Goal: Information Seeking & Learning: Check status

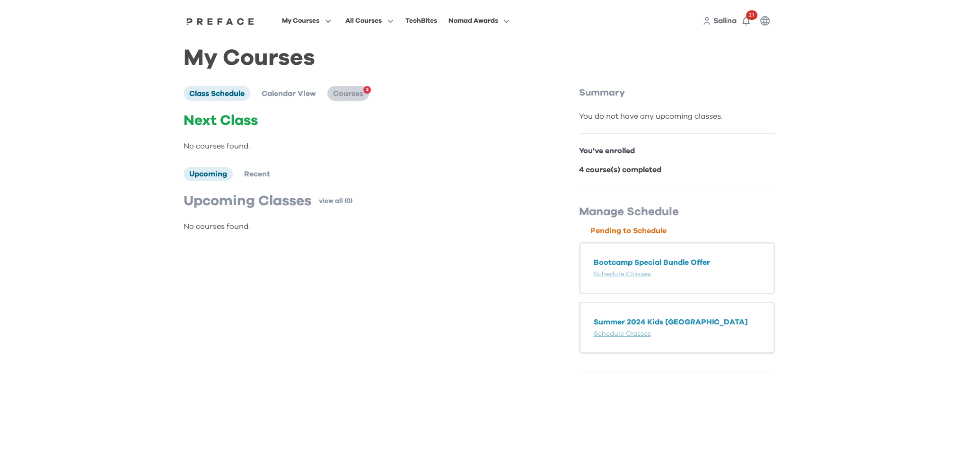
click at [359, 94] on span "Courses" at bounding box center [348, 94] width 30 height 8
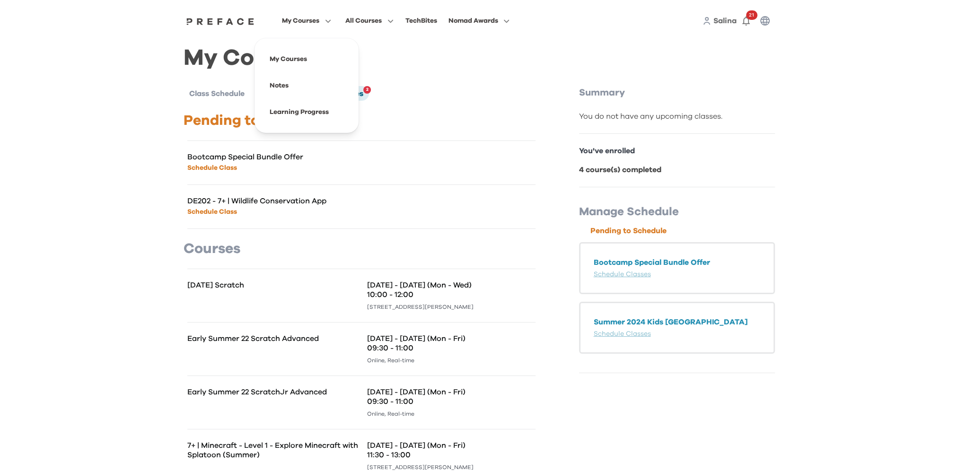
click at [308, 18] on span "My Courses" at bounding box center [300, 20] width 37 height 11
click at [717, 22] on span "Salina" at bounding box center [724, 21] width 23 height 8
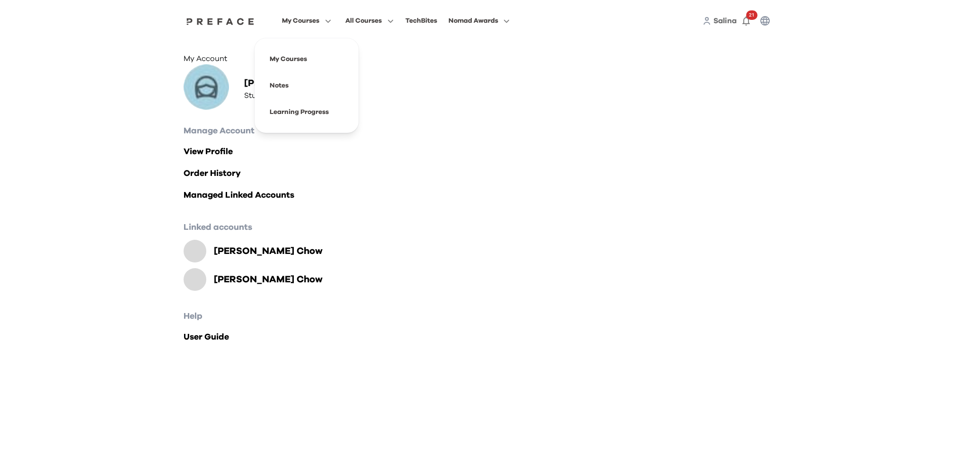
click at [312, 20] on span "My Courses" at bounding box center [300, 20] width 37 height 11
click at [305, 60] on span at bounding box center [306, 59] width 89 height 26
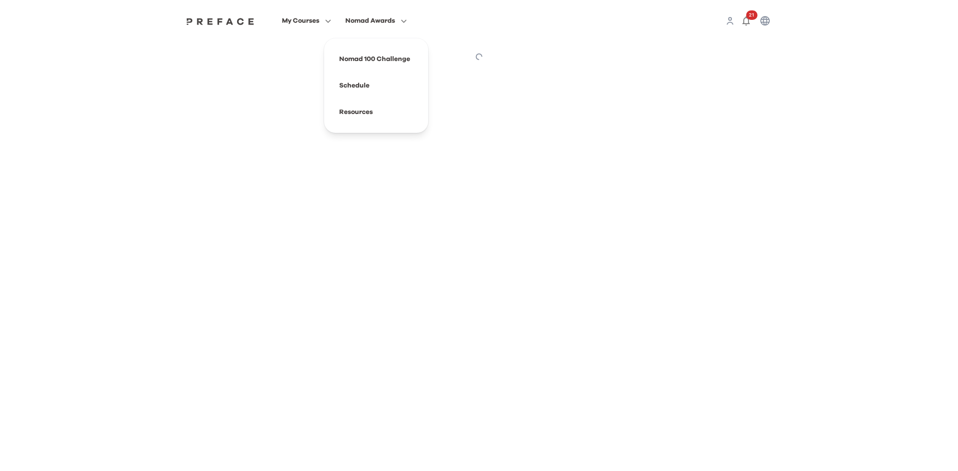
click at [379, 22] on span "Nomad Awards" at bounding box center [370, 20] width 50 height 11
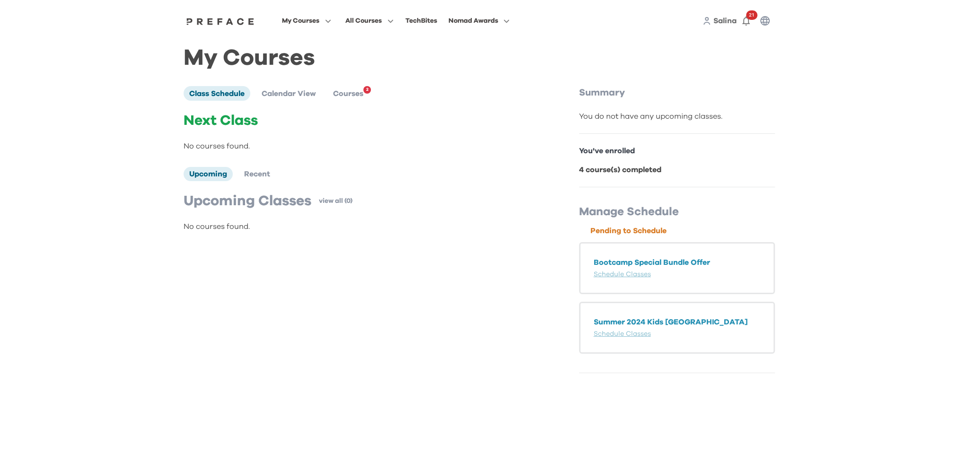
click at [723, 21] on span "Salina" at bounding box center [724, 21] width 23 height 8
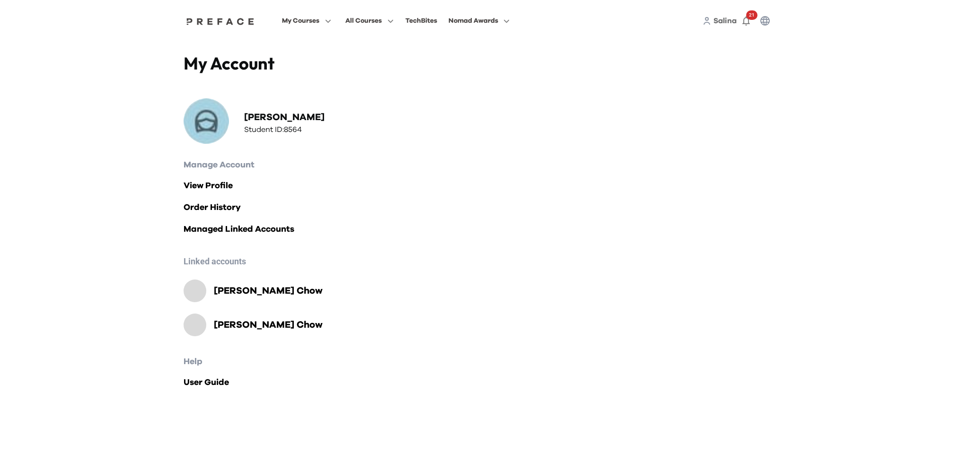
click at [241, 66] on h4 "My Account" at bounding box center [332, 63] width 296 height 21
click at [303, 22] on span "My Courses" at bounding box center [300, 20] width 37 height 11
click at [225, 20] on img at bounding box center [220, 22] width 73 height 8
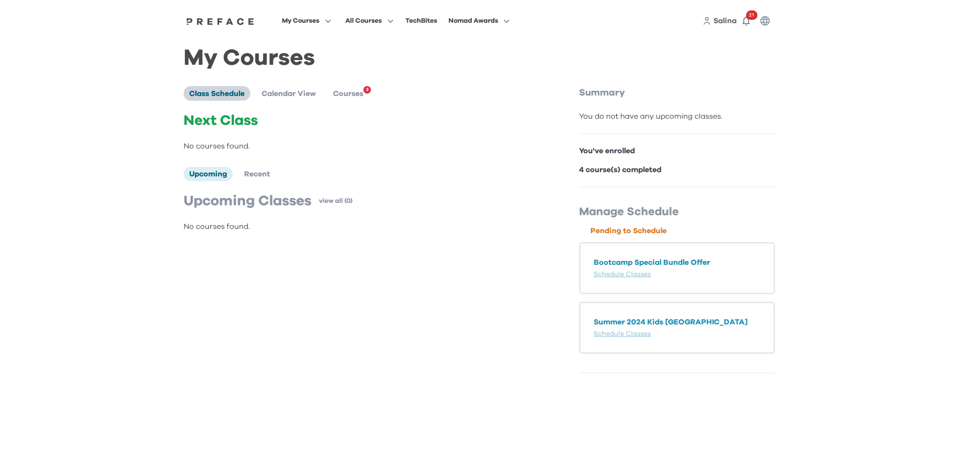
click at [224, 94] on span "Class Schedule" at bounding box center [216, 94] width 55 height 8
click at [294, 93] on span "Calendar View" at bounding box center [289, 94] width 54 height 8
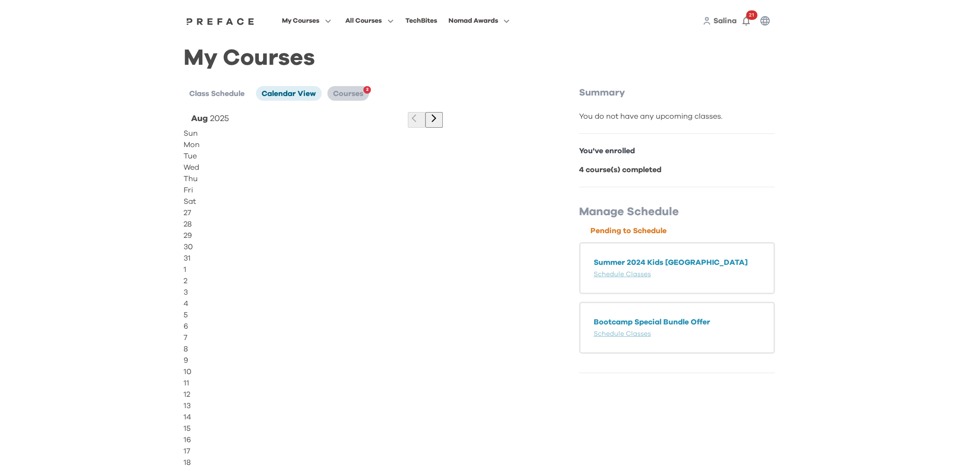
click at [348, 96] on span "Courses" at bounding box center [348, 94] width 30 height 8
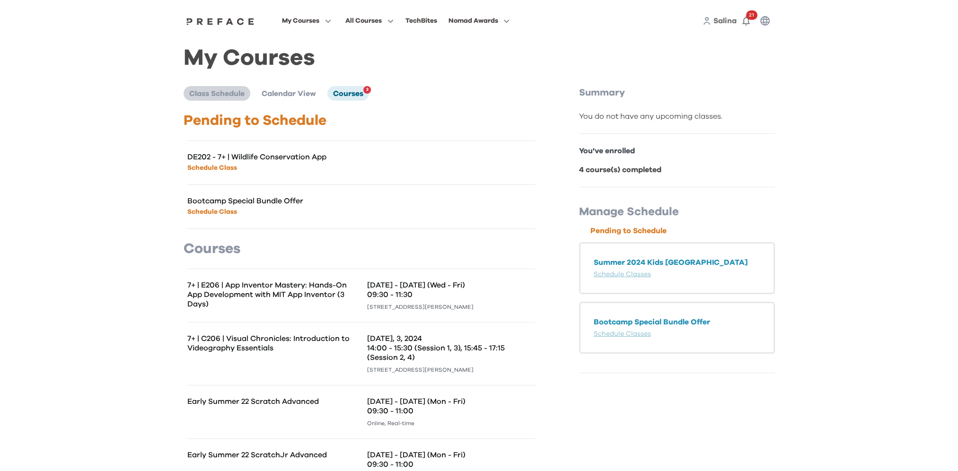
click at [232, 95] on span "Class Schedule" at bounding box center [216, 94] width 55 height 8
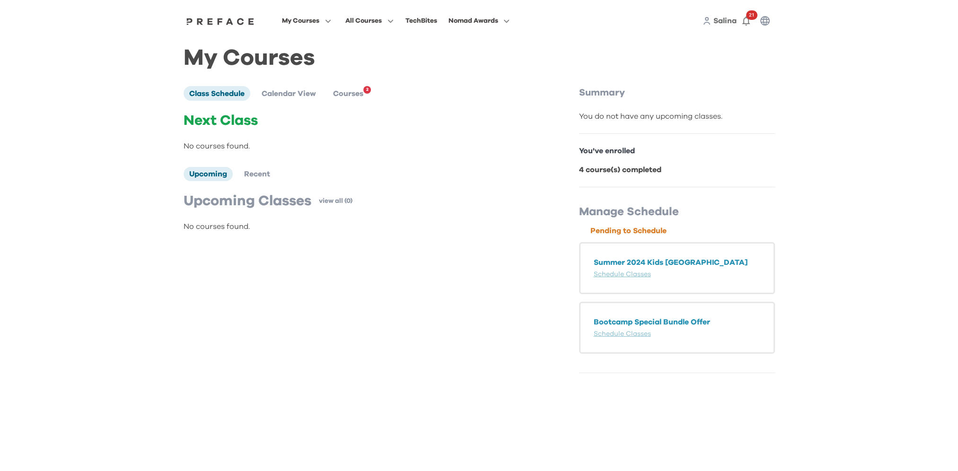
click at [766, 20] on icon "button" at bounding box center [764, 20] width 9 height 9
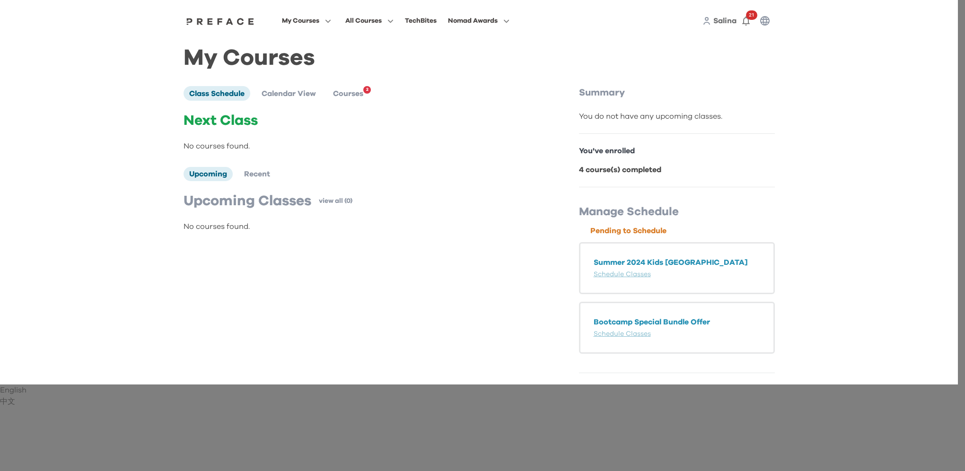
click at [492, 385] on p "English" at bounding box center [479, 390] width 958 height 11
click at [359, 53] on div at bounding box center [482, 235] width 965 height 471
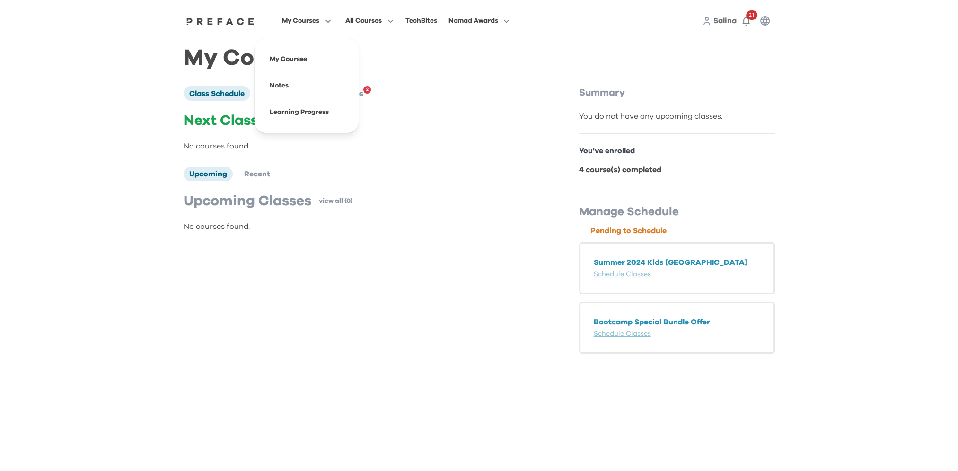
click at [318, 25] on span "My Courses" at bounding box center [300, 20] width 37 height 11
click at [291, 59] on span at bounding box center [306, 59] width 89 height 26
click at [284, 95] on span "Calendar View" at bounding box center [289, 94] width 54 height 8
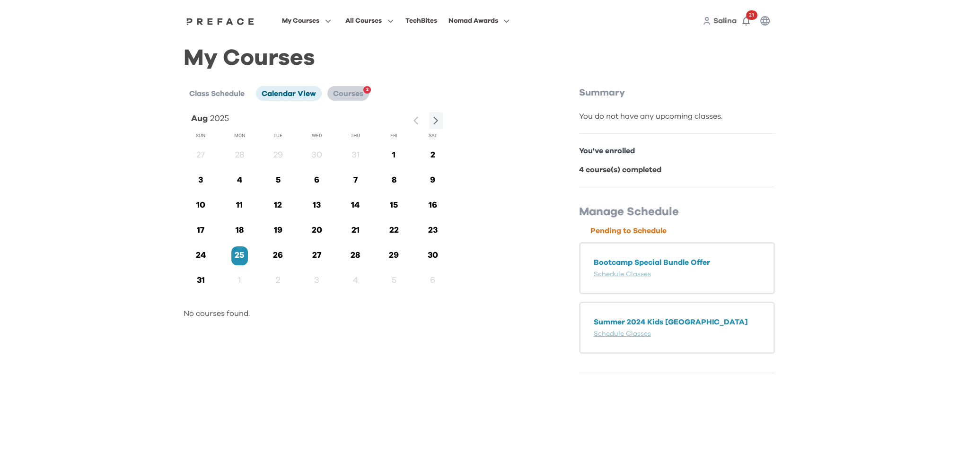
click at [354, 93] on span "Courses" at bounding box center [348, 94] width 30 height 8
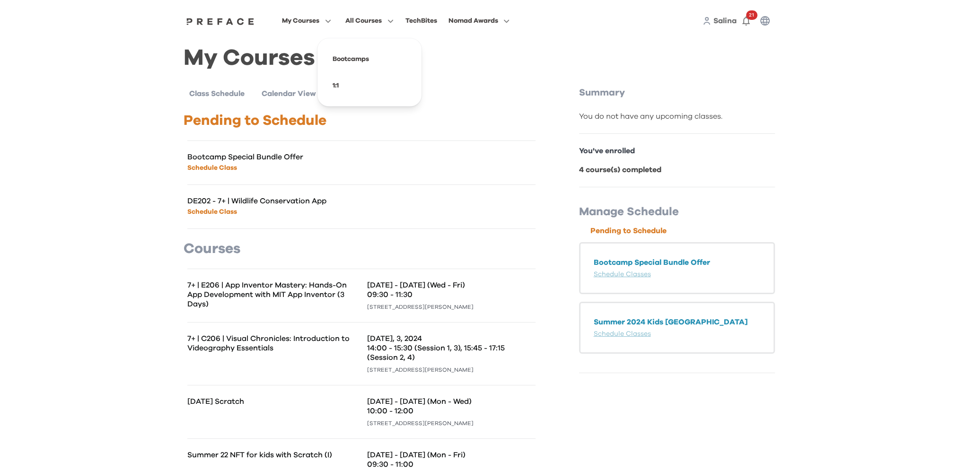
click at [233, 23] on img at bounding box center [220, 22] width 73 height 8
click at [301, 21] on span "My Courses" at bounding box center [300, 20] width 37 height 11
click at [305, 111] on span at bounding box center [306, 112] width 89 height 26
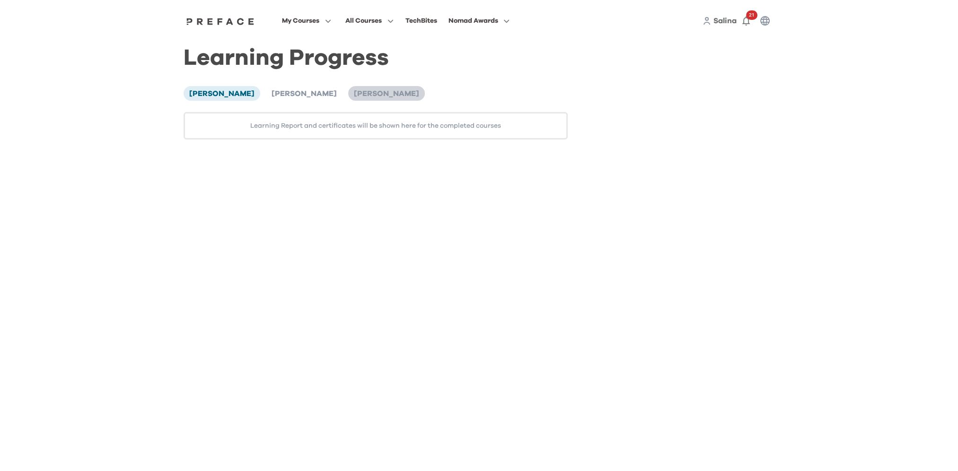
click at [354, 93] on span "Mervyn Chow" at bounding box center [386, 94] width 65 height 8
click at [294, 94] on span "Theodore Chow" at bounding box center [303, 94] width 65 height 8
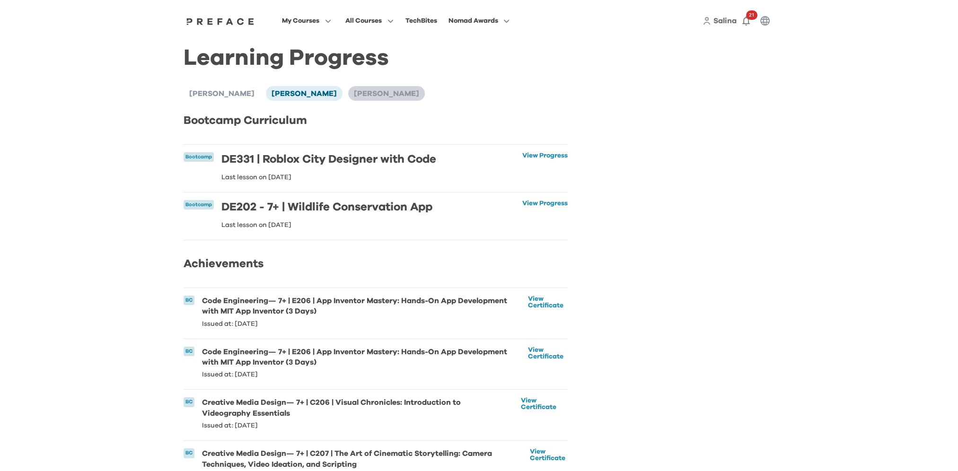
click at [354, 94] on span "Mervyn Chow" at bounding box center [386, 94] width 65 height 8
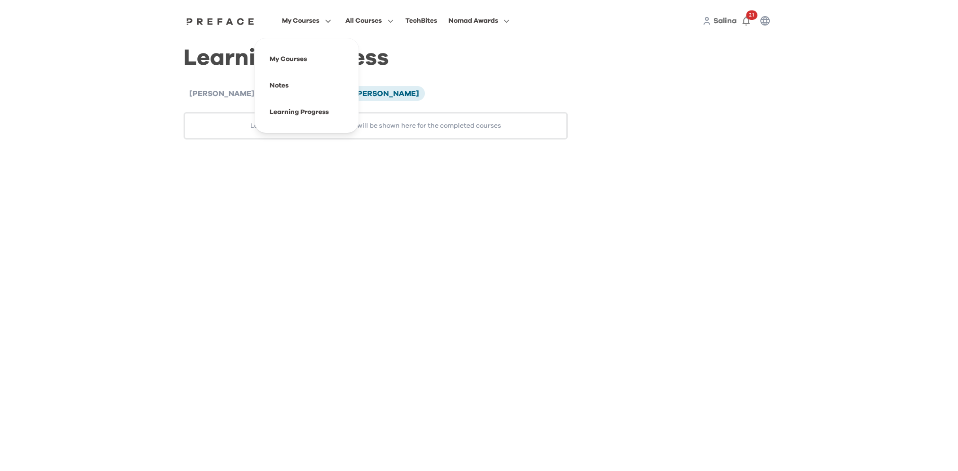
click at [365, 96] on div "My Courses Notes Learning Progress" at bounding box center [306, 85] width 119 height 95
click at [279, 96] on span "Theodore Chow" at bounding box center [303, 94] width 65 height 8
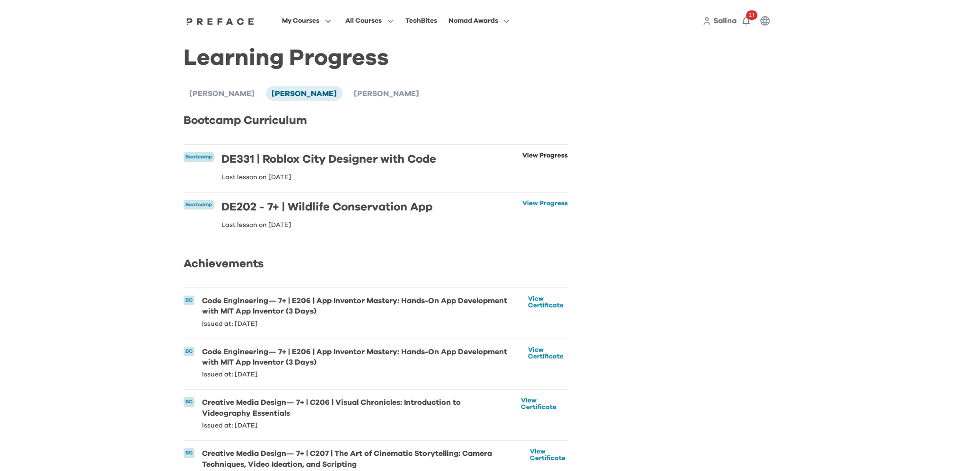
click at [536, 154] on link "View Progress" at bounding box center [544, 166] width 45 height 28
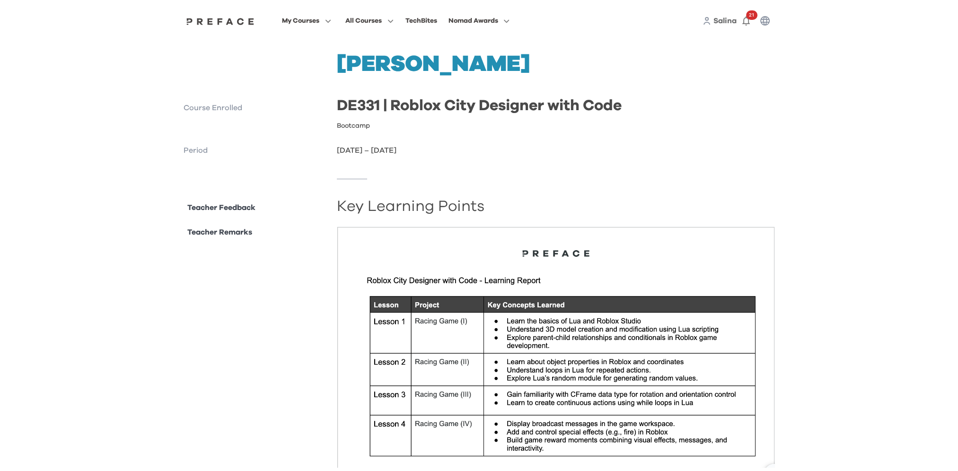
click at [227, 208] on p "Teacher Feedback" at bounding box center [221, 207] width 68 height 11
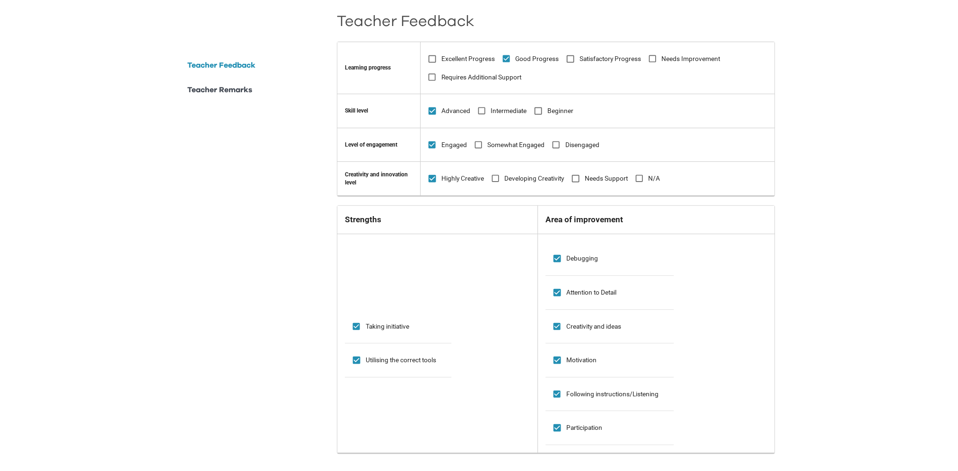
scroll to position [515, 0]
click at [222, 93] on p "Teacher Remarks" at bounding box center [219, 89] width 65 height 11
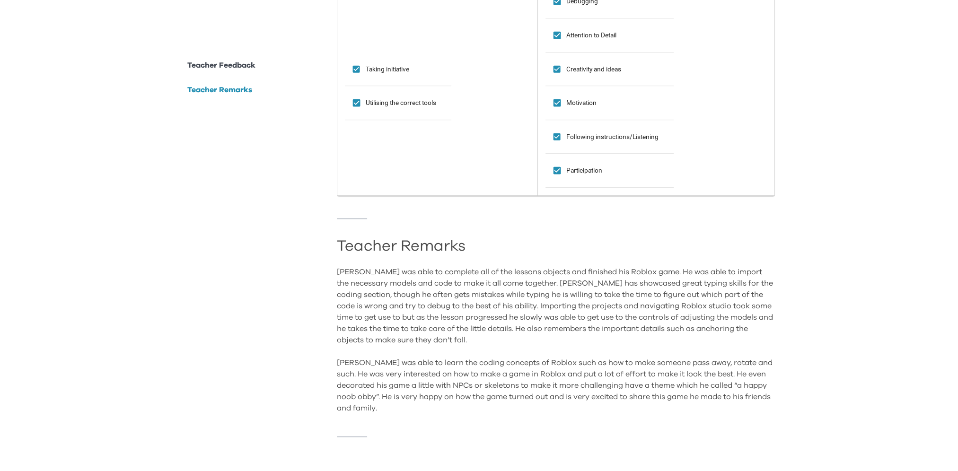
scroll to position [775, 0]
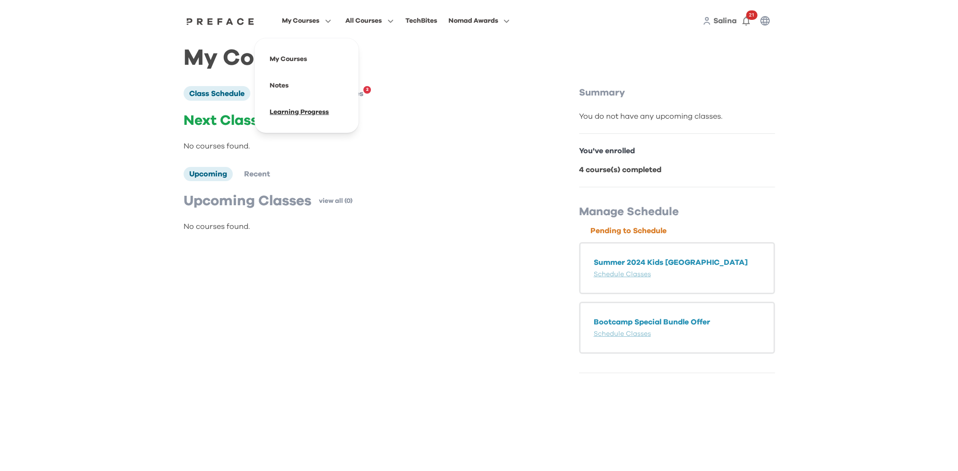
click at [290, 109] on span at bounding box center [306, 112] width 89 height 26
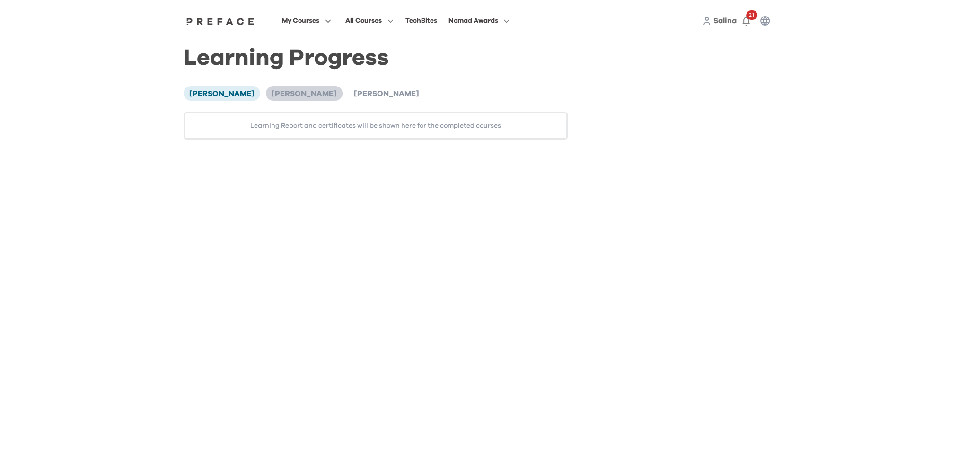
click at [291, 95] on span "[PERSON_NAME]" at bounding box center [303, 94] width 65 height 8
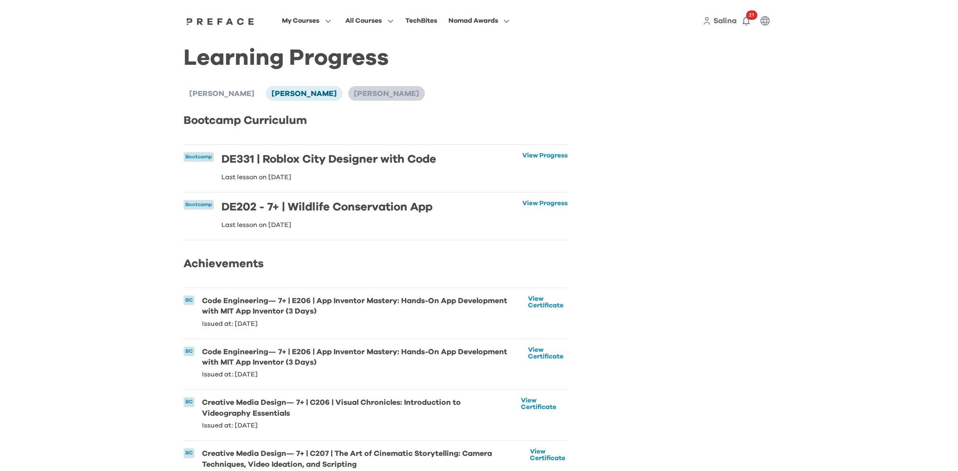
click at [348, 86] on li "[PERSON_NAME]" at bounding box center [386, 93] width 77 height 14
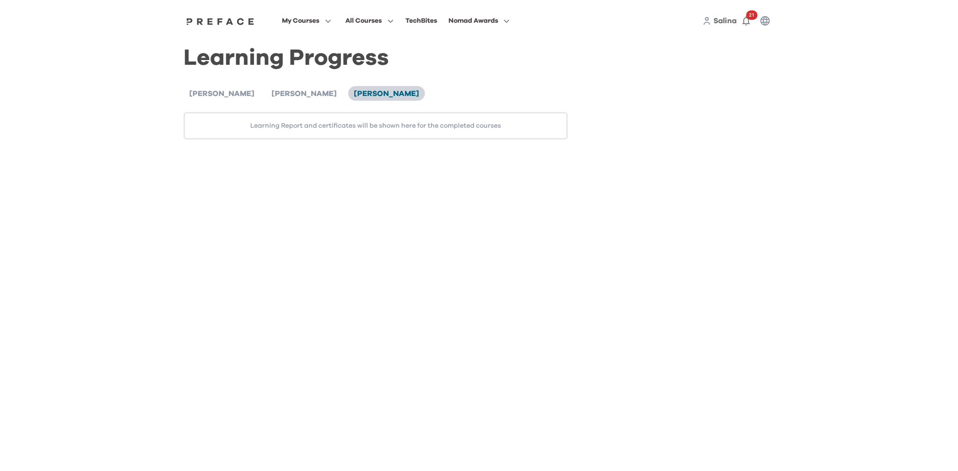
click at [369, 94] on span "[PERSON_NAME]" at bounding box center [386, 94] width 65 height 8
click at [371, 96] on span "[PERSON_NAME]" at bounding box center [386, 94] width 65 height 8
click at [287, 94] on span "[PERSON_NAME]" at bounding box center [303, 94] width 65 height 8
click at [354, 92] on span "[PERSON_NAME]" at bounding box center [386, 94] width 65 height 8
